Goal: Find specific page/section: Find specific page/section

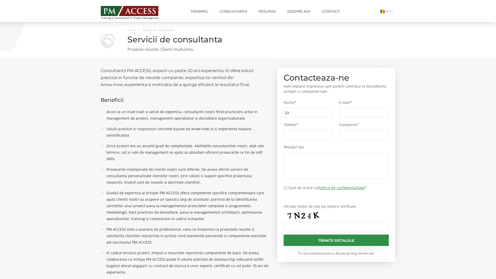
type input "33d"
type input "ed5"
type input "f8a"
type input "1c1"
type input "b2c"
